Goal: Information Seeking & Learning: Learn about a topic

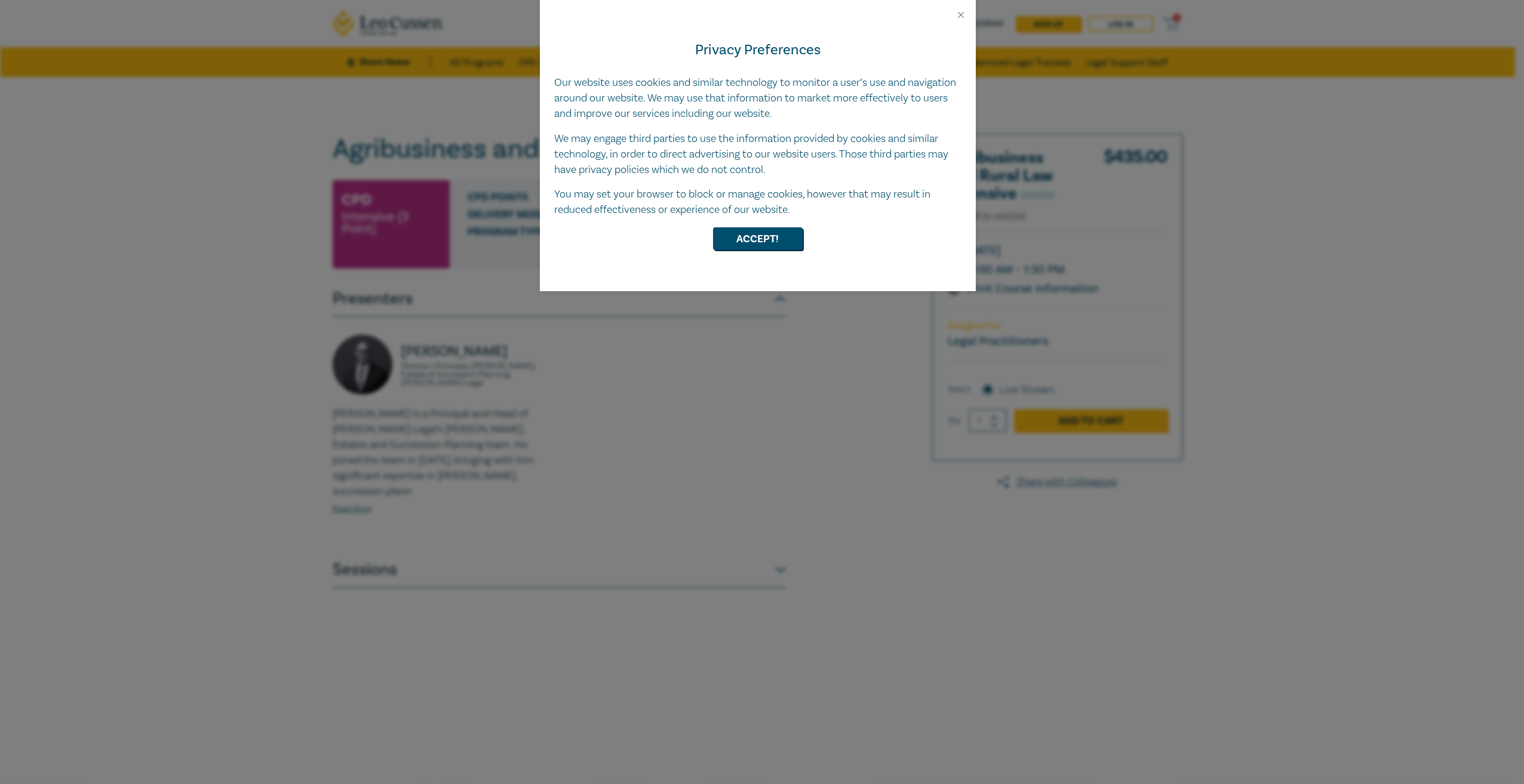
click at [756, 252] on div "Privacy Preferences Our website uses cookies and similar technology to monitor …" at bounding box center [758, 156] width 436 height 271
click at [755, 241] on button "Accept!" at bounding box center [757, 239] width 89 height 23
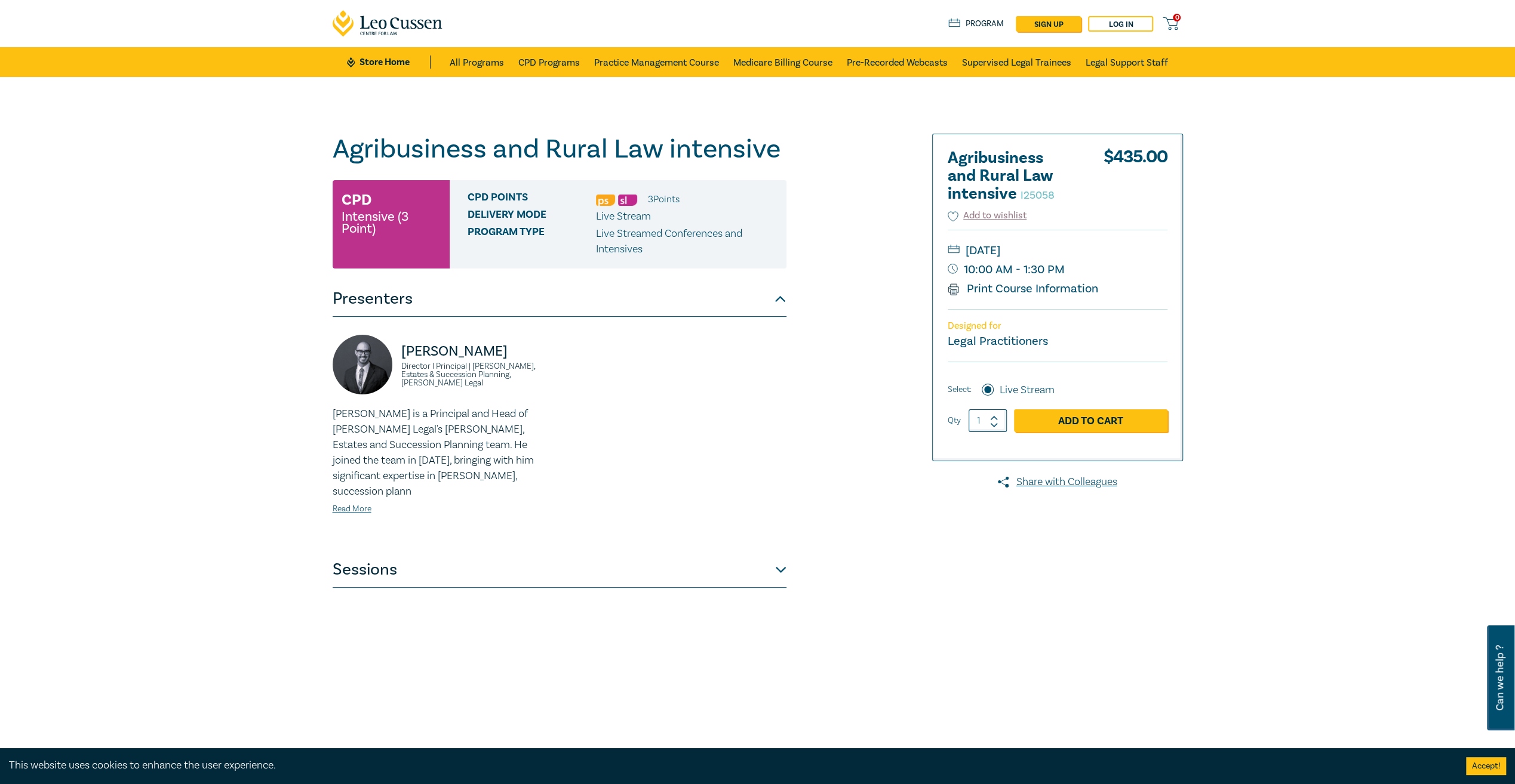
click at [774, 556] on button "Sessions" at bounding box center [559, 570] width 454 height 36
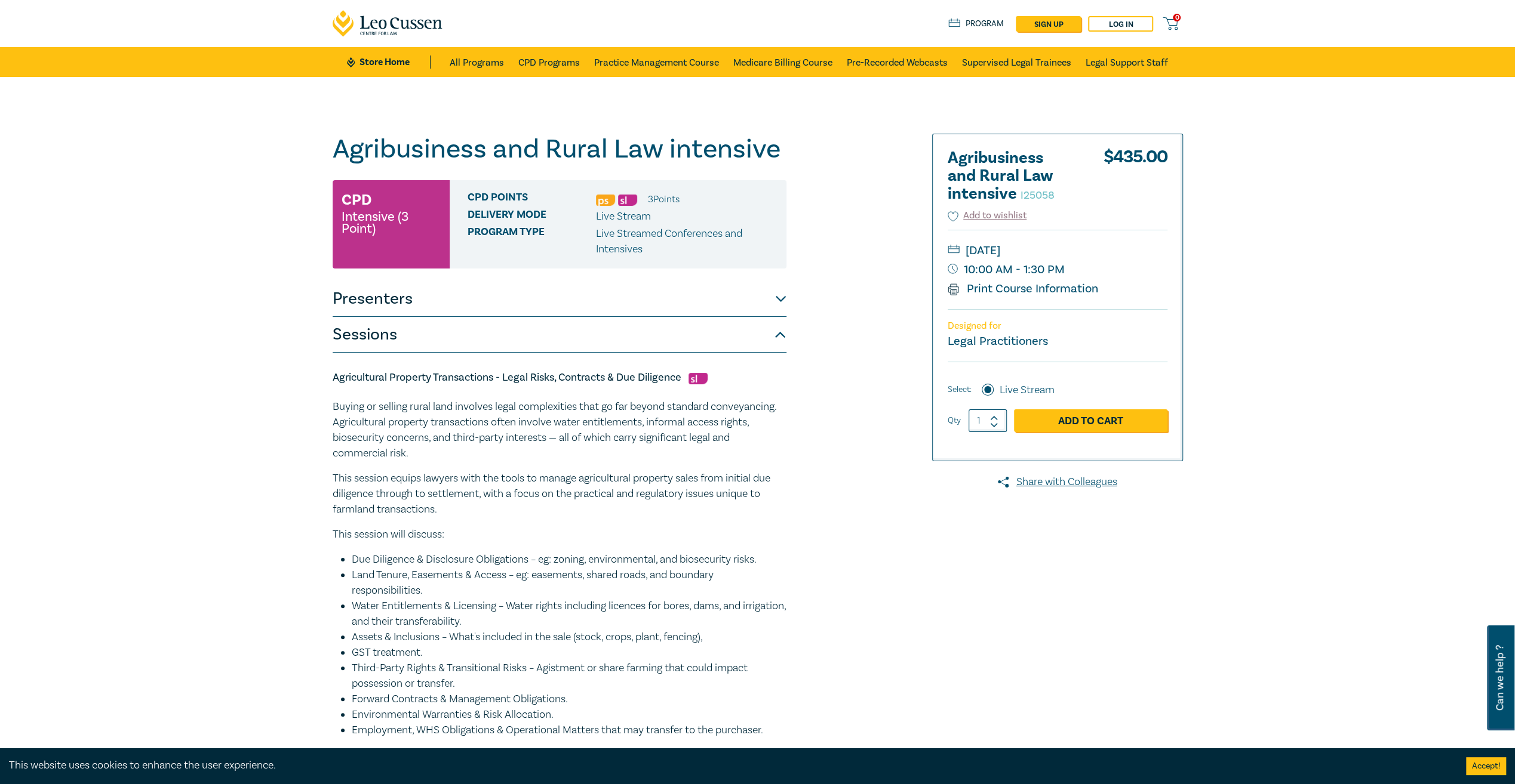
click at [773, 339] on button "Sessions" at bounding box center [559, 335] width 454 height 36
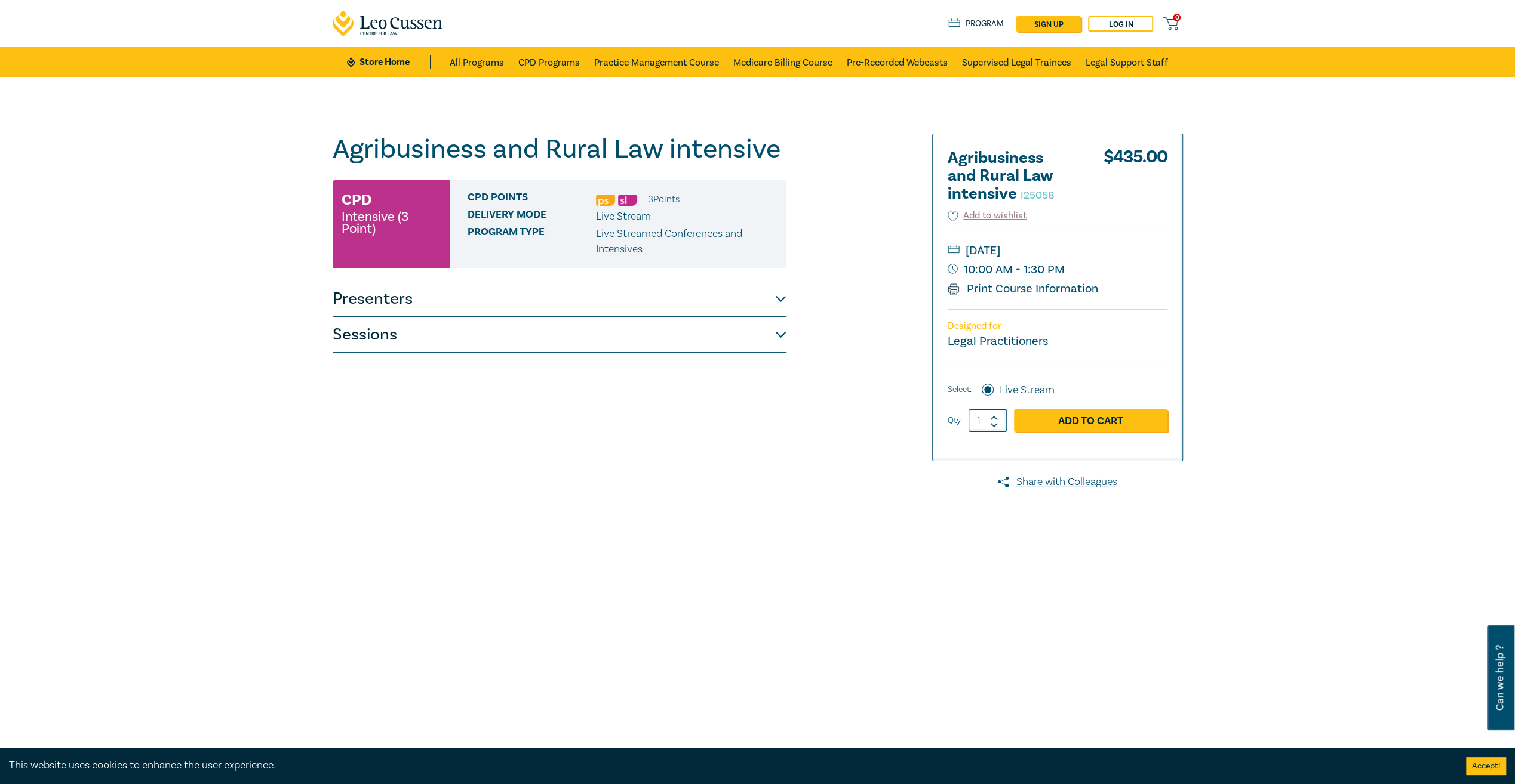
click at [776, 340] on button "Sessions" at bounding box center [559, 335] width 454 height 36
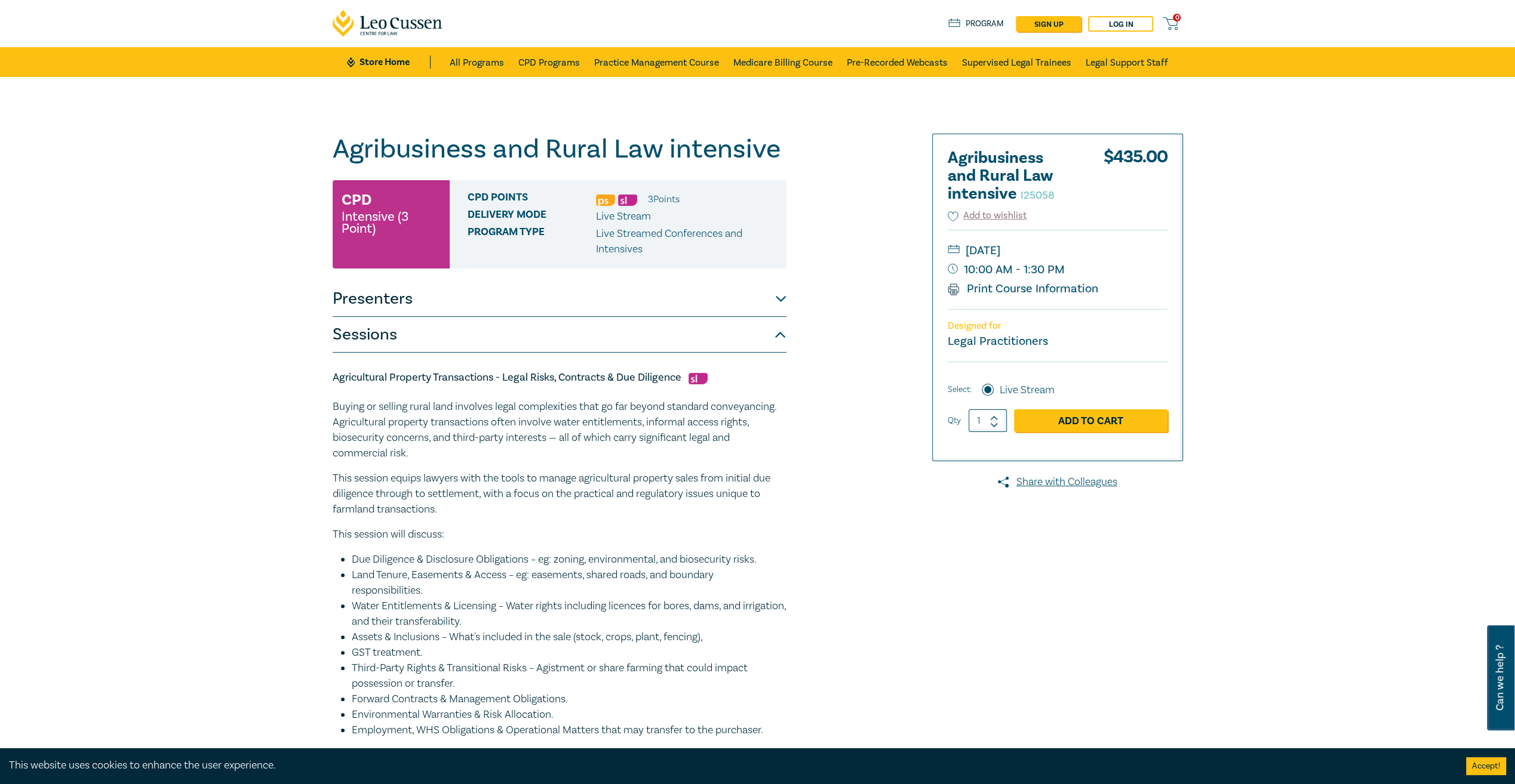
click at [778, 304] on button "Presenters" at bounding box center [559, 299] width 454 height 36
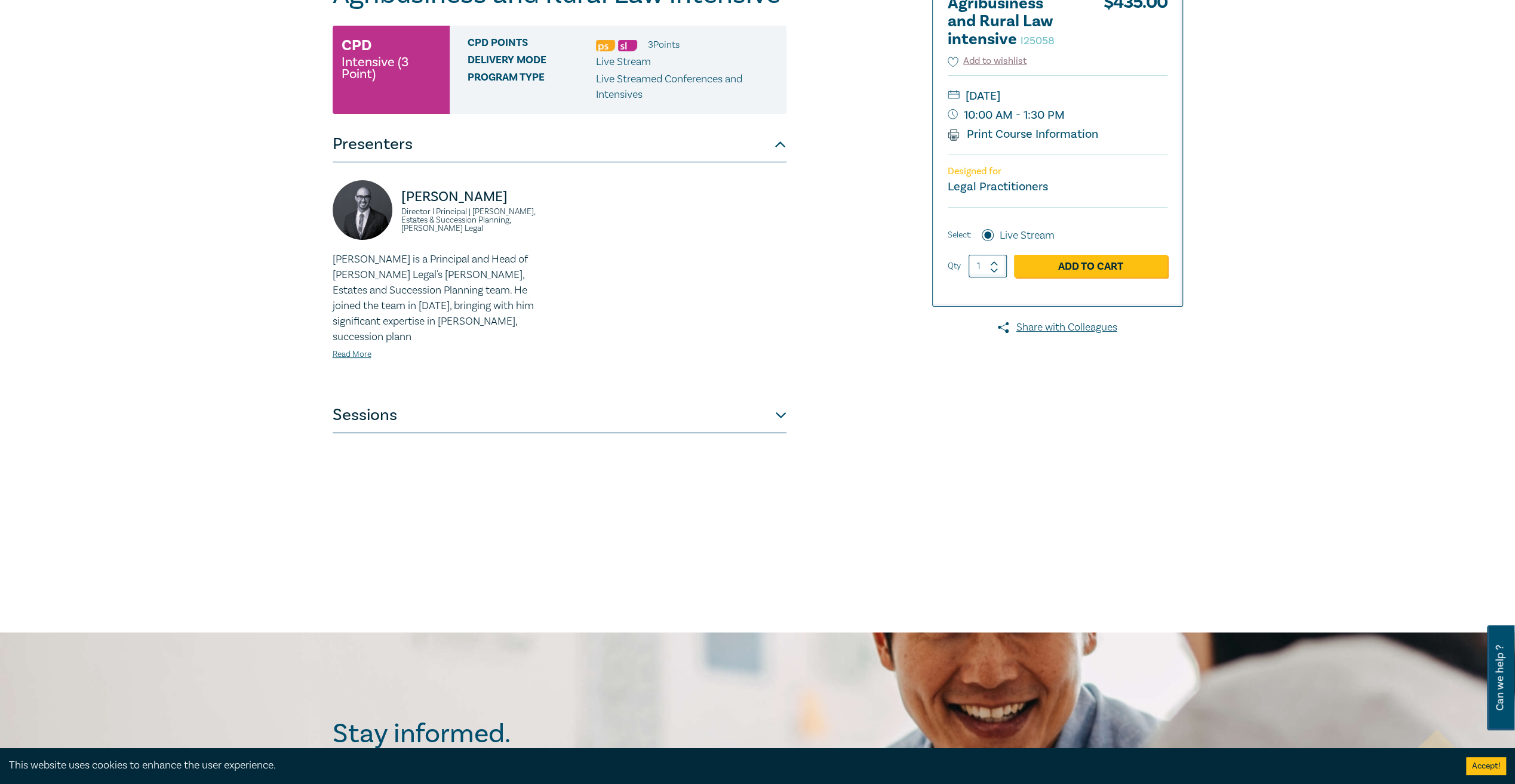
scroll to position [179, 0]
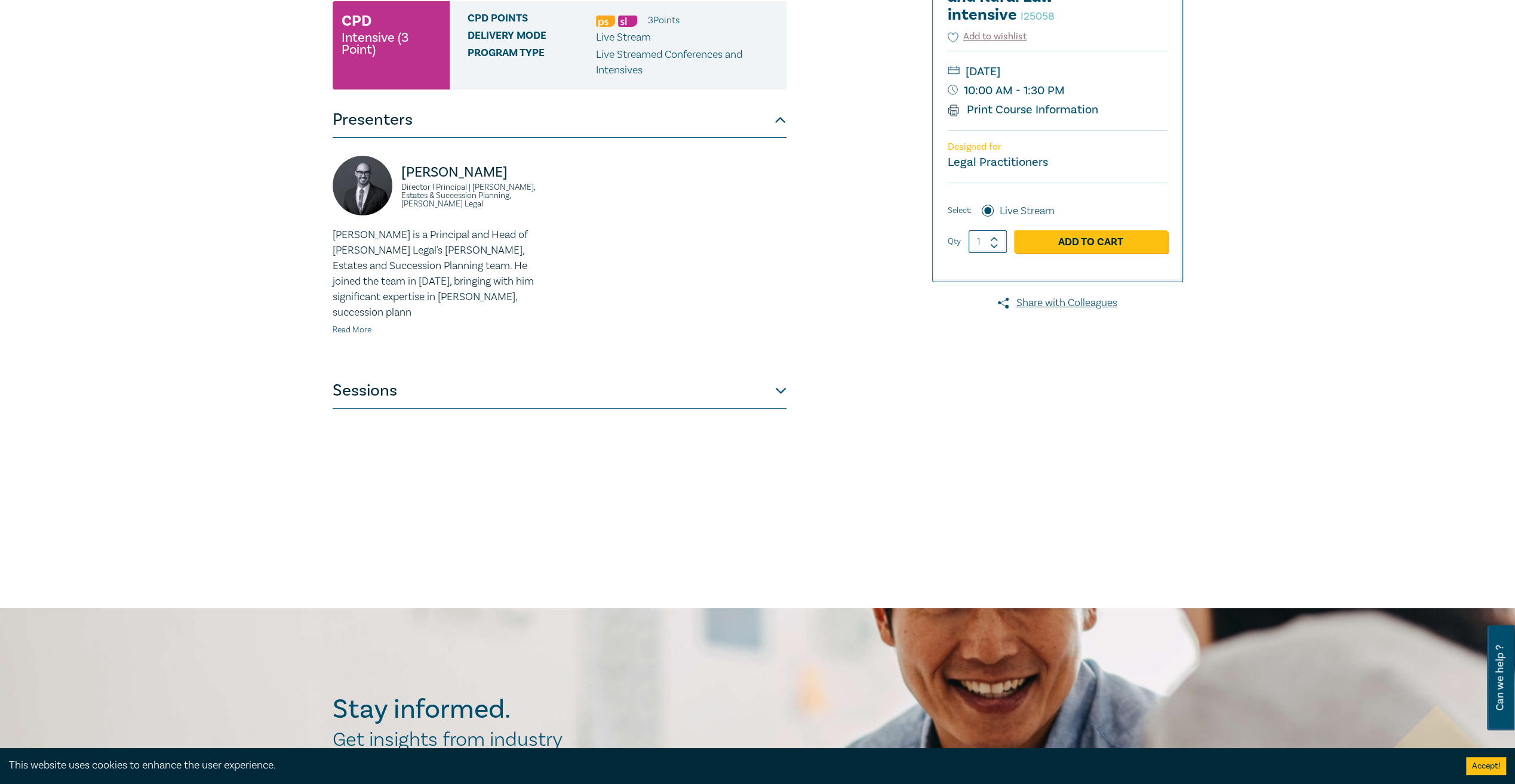
click at [350, 325] on link "Read More" at bounding box center [352, 330] width 39 height 10
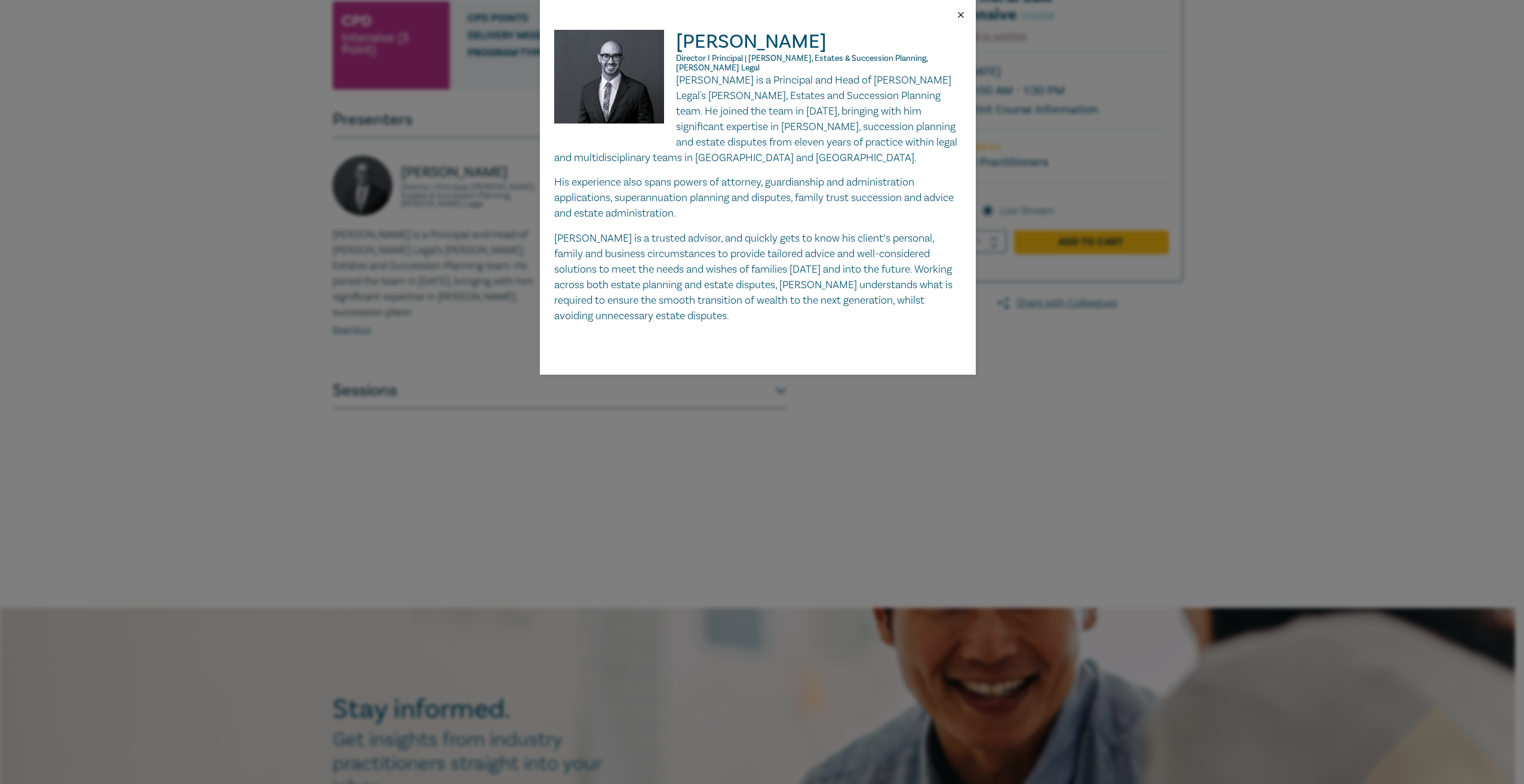
click at [961, 12] on button "Close" at bounding box center [961, 15] width 10 height 10
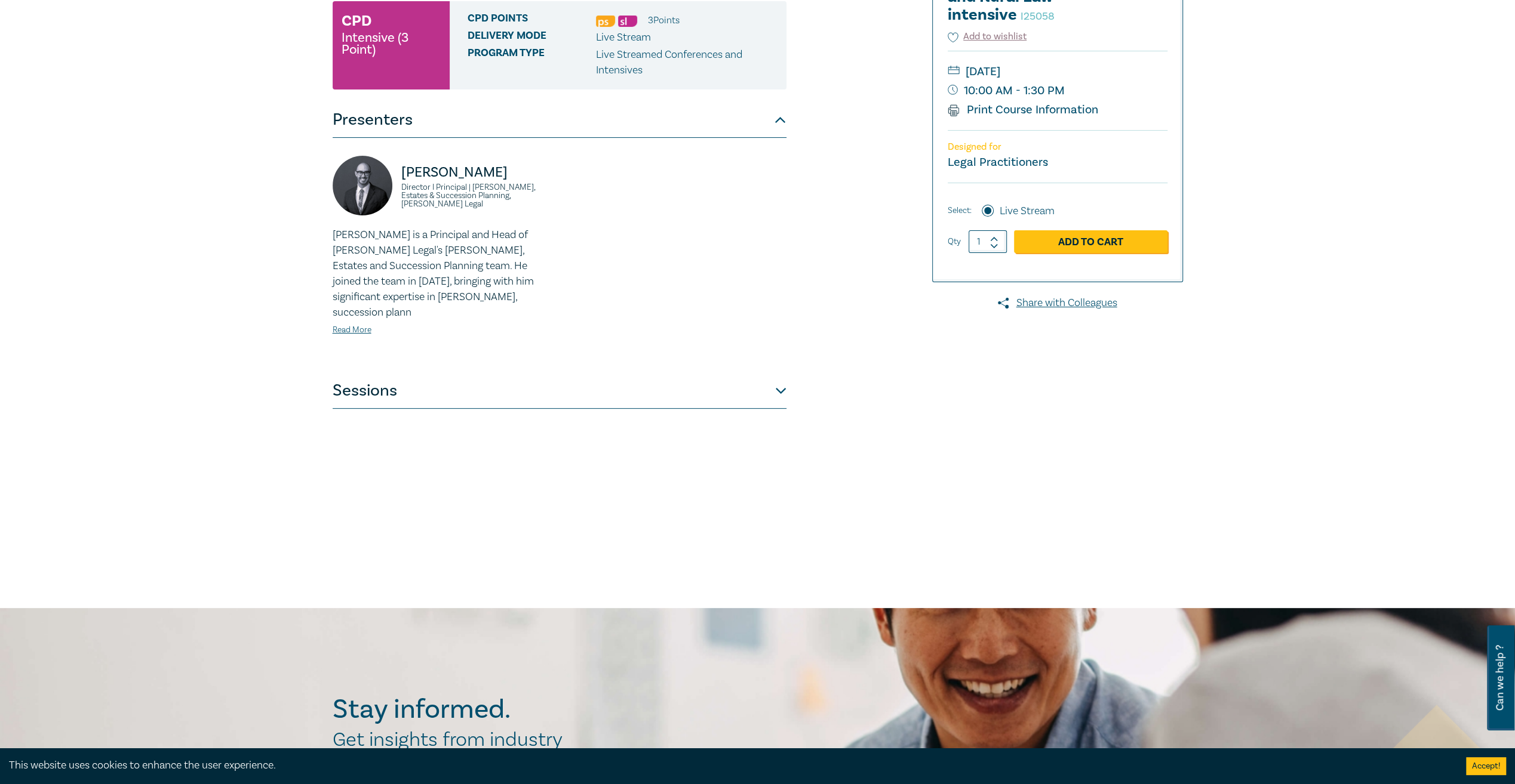
click at [767, 380] on button "Sessions" at bounding box center [559, 391] width 454 height 36
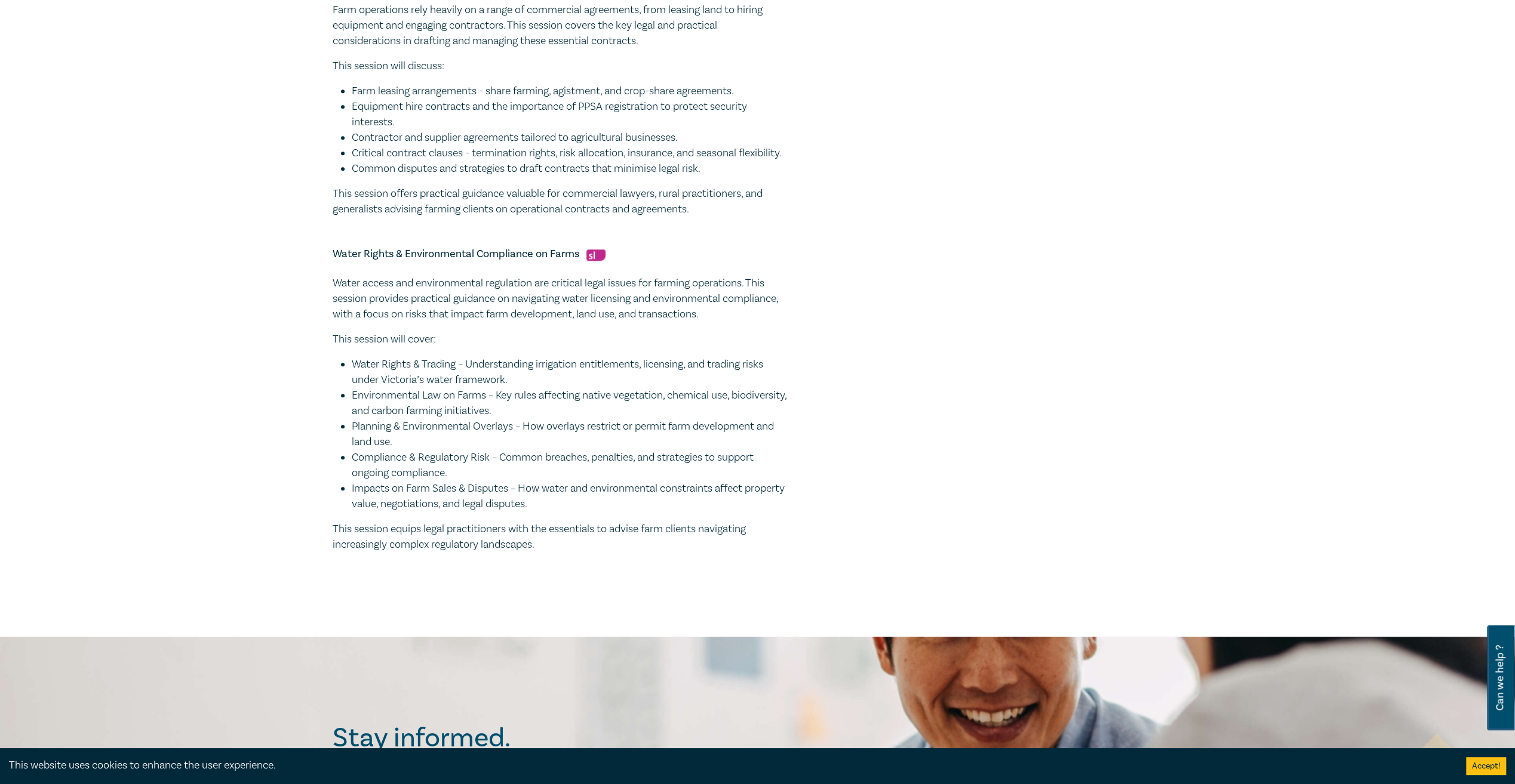
scroll to position [1254, 0]
